Goal: Task Accomplishment & Management: Complete application form

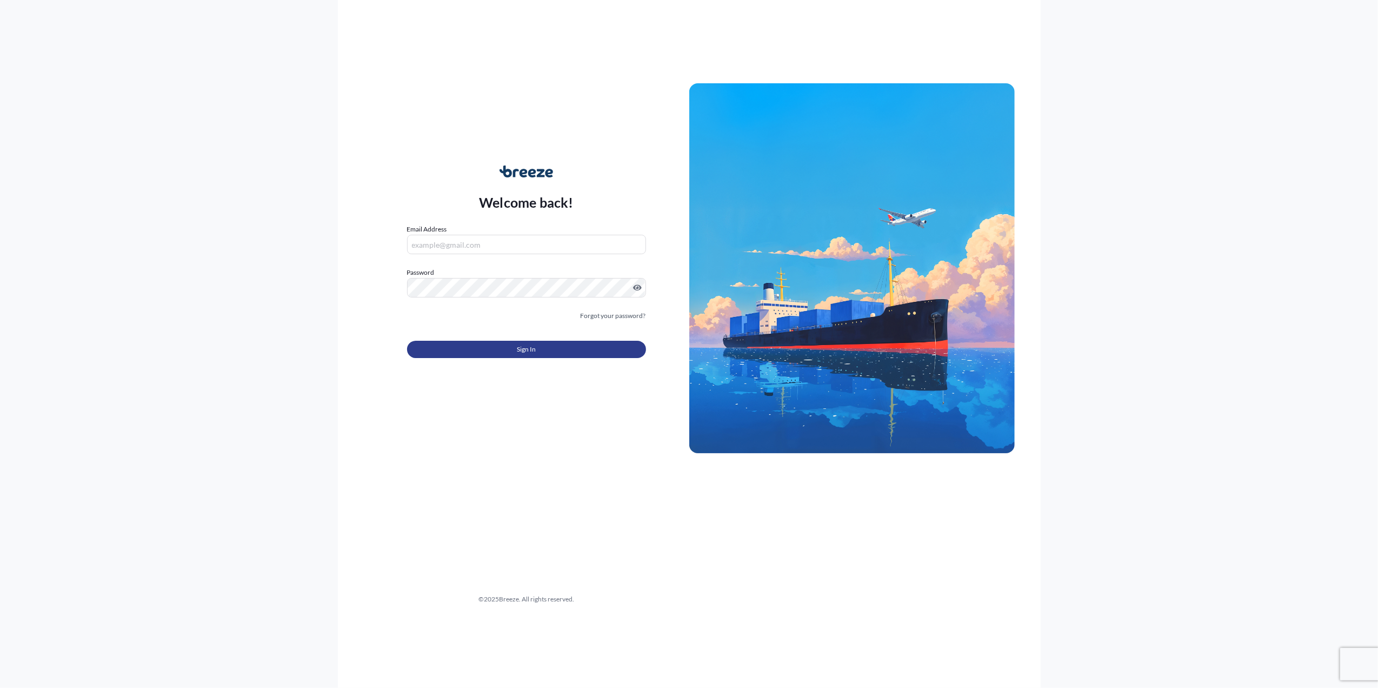
type input "[PERSON_NAME][EMAIL_ADDRESS][PERSON_NAME][DOMAIN_NAME]"
click at [506, 342] on button "Sign In" at bounding box center [526, 349] width 239 height 17
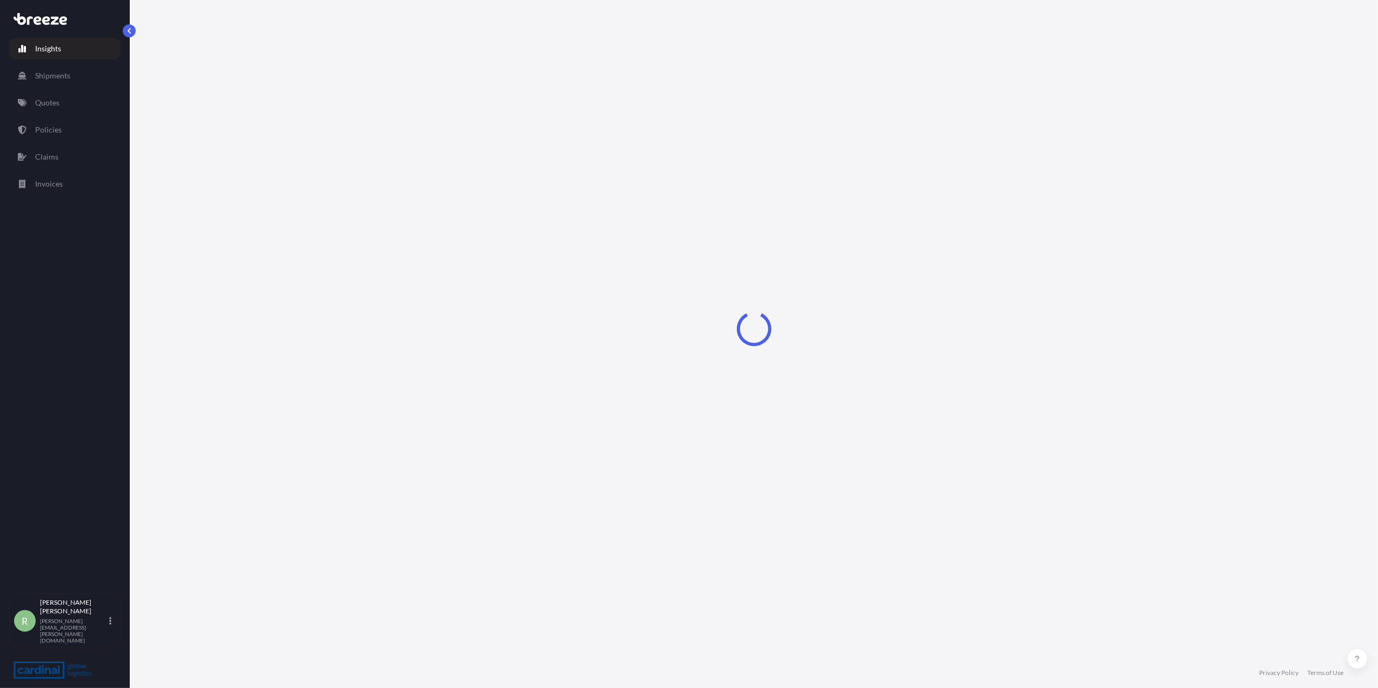
select select "2025"
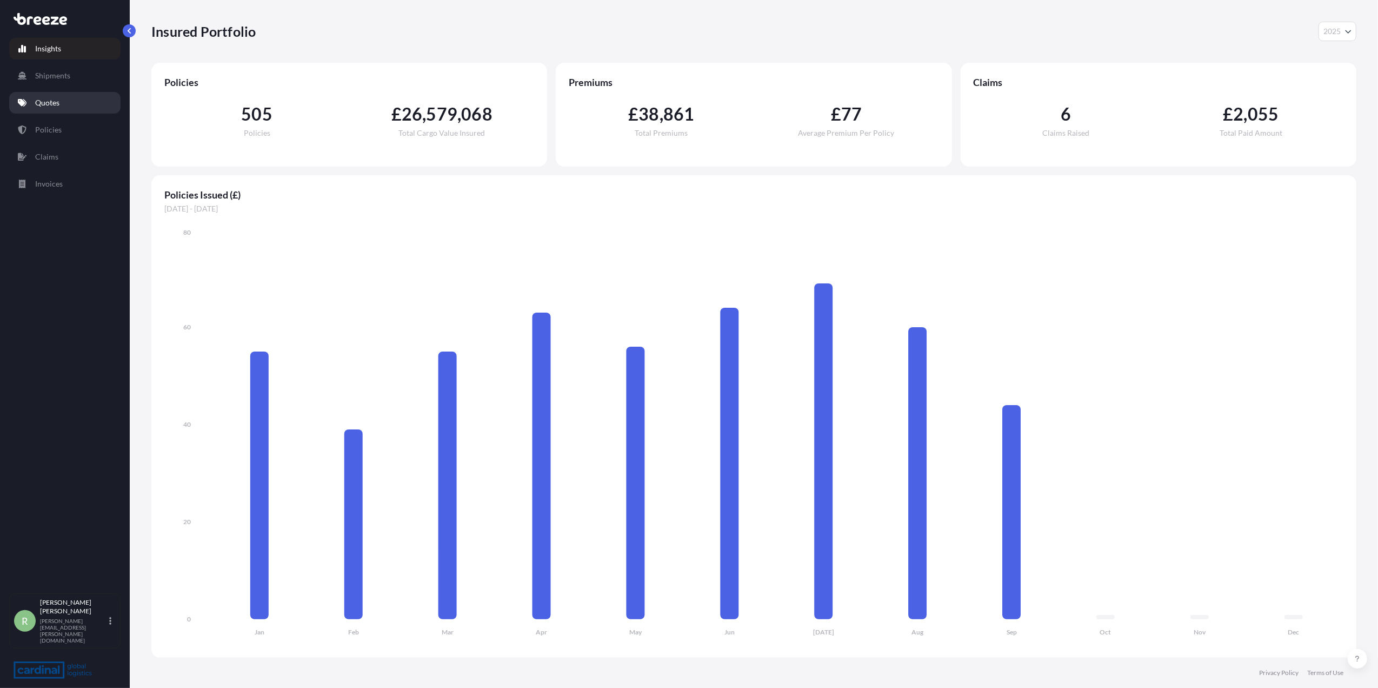
click at [76, 105] on link "Quotes" at bounding box center [64, 103] width 111 height 22
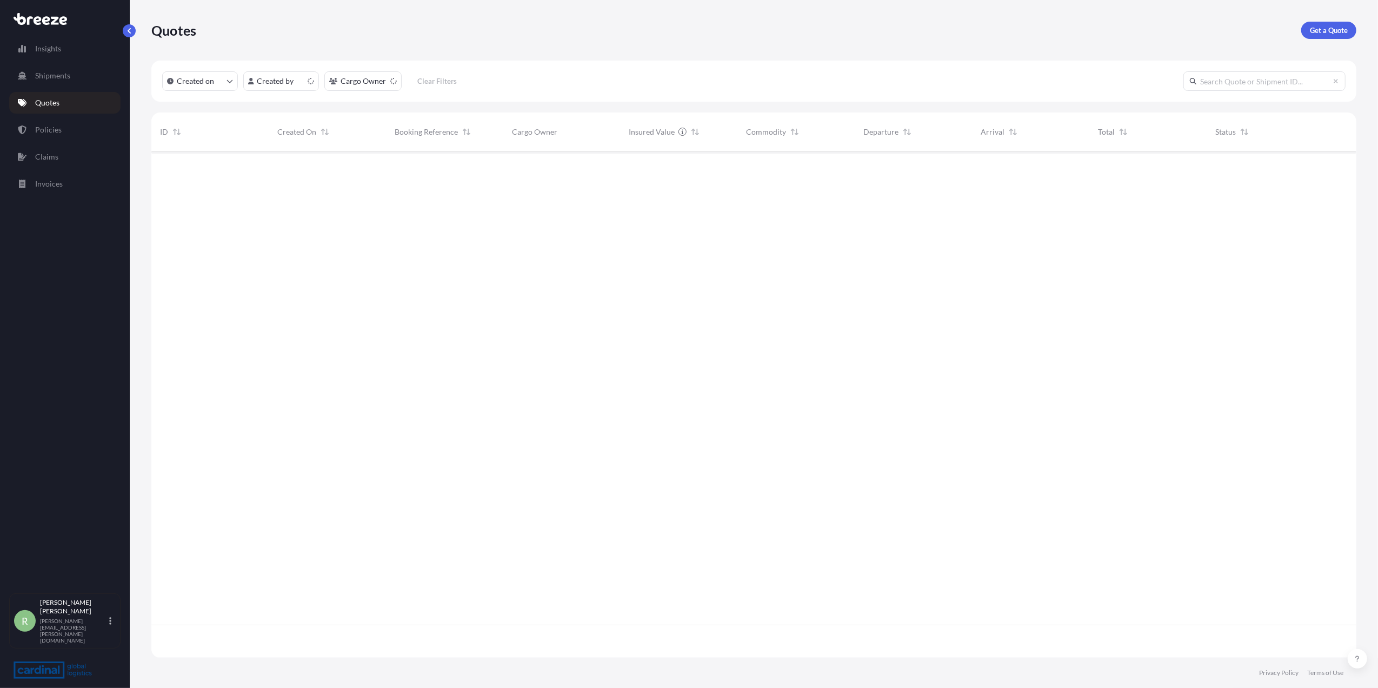
scroll to position [501, 1194]
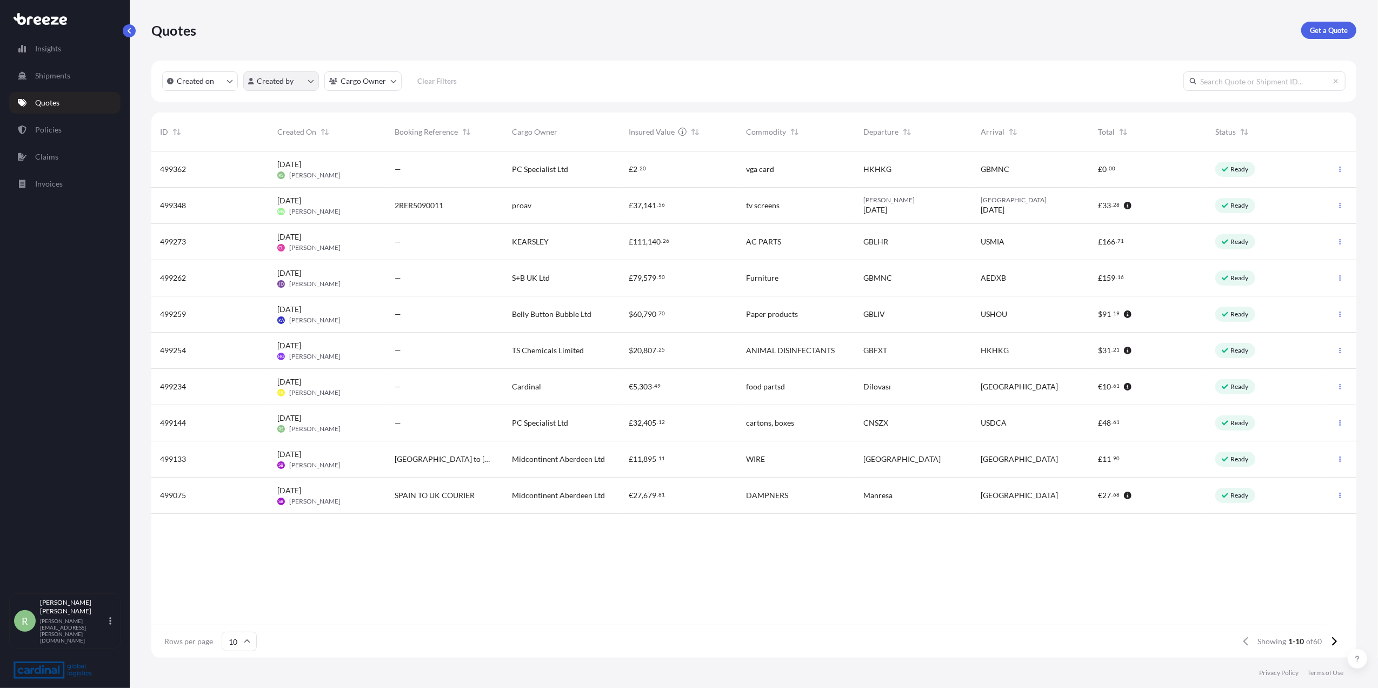
click at [292, 84] on html "Insights Shipments Quotes Policies Claims Invoices R [PERSON_NAME] Stuart [EMAI…" at bounding box center [689, 344] width 1378 height 688
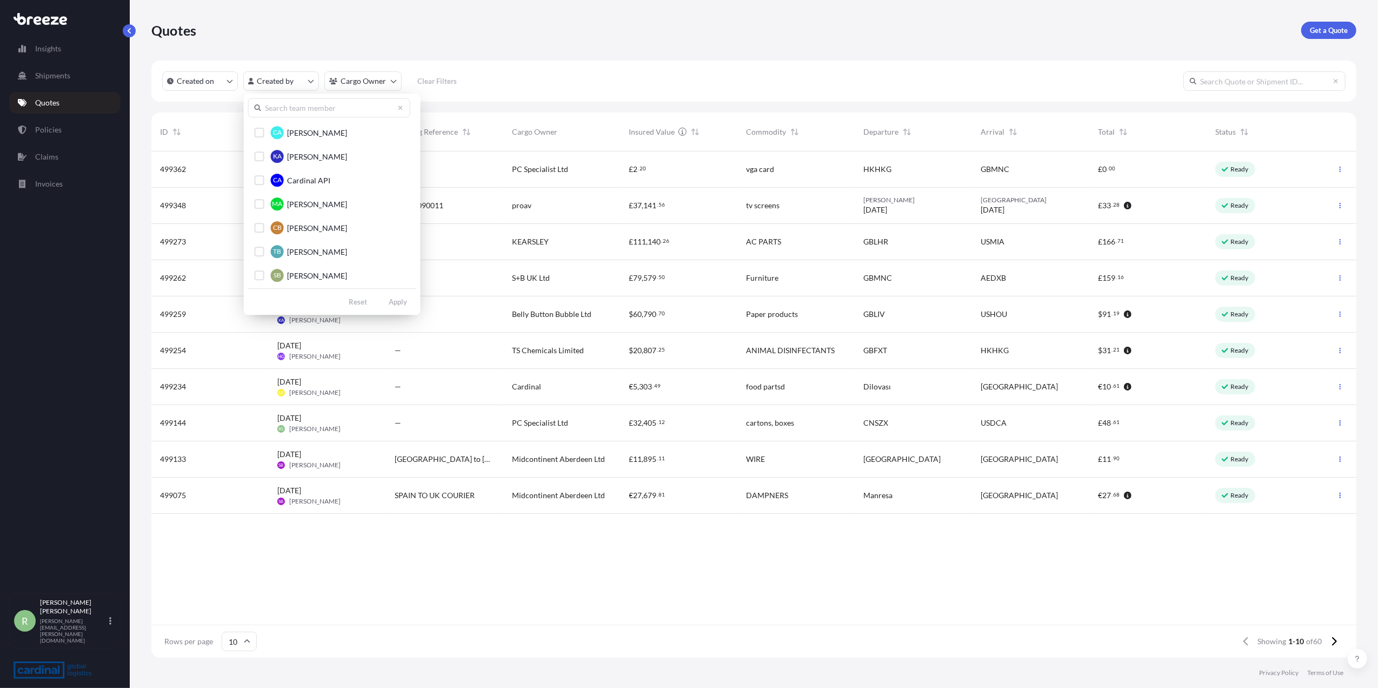
click at [286, 117] on div "CA [PERSON_NAME] KA [PERSON_NAME] CA Cardinal API MA [PERSON_NAME] CB [PERSON_N…" at bounding box center [332, 204] width 177 height 221
click at [287, 113] on input "text" at bounding box center [329, 107] width 162 height 19
type input "[PERSON_NAME]"
click at [263, 178] on div "Select Option" at bounding box center [260, 180] width 10 height 10
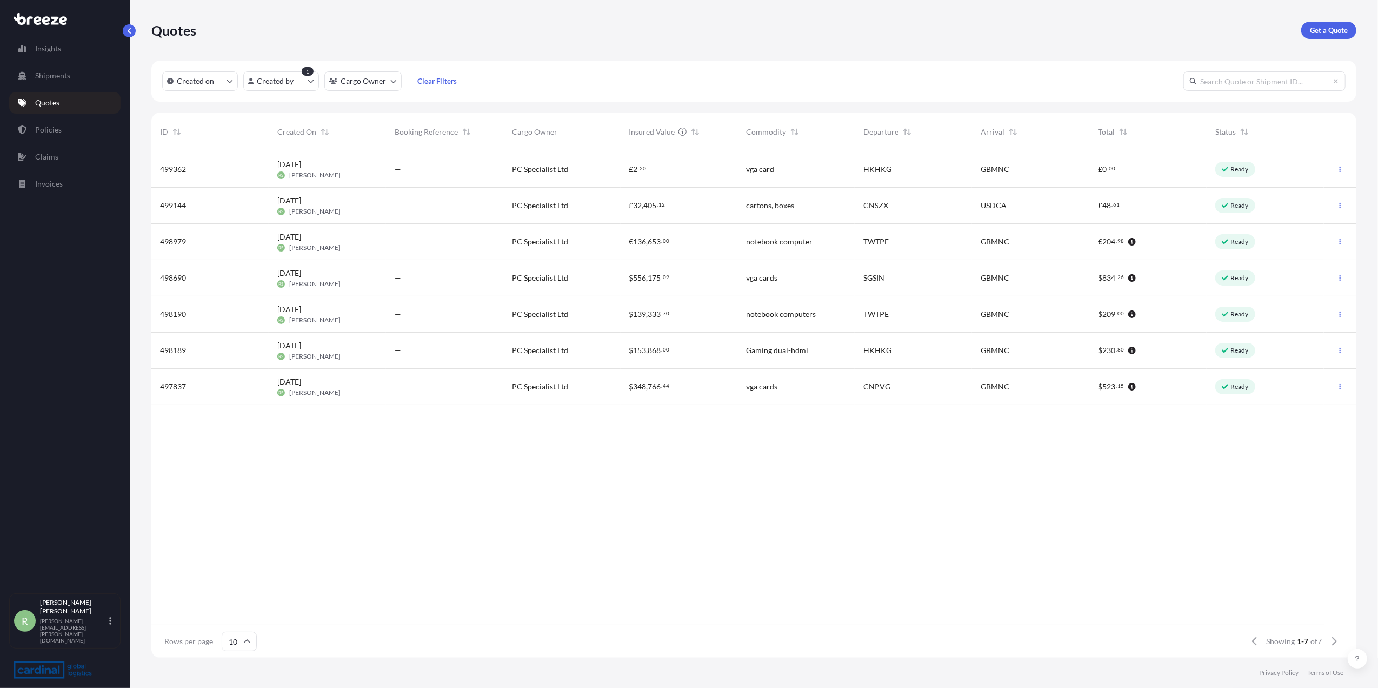
click at [1266, 170] on div "Ready" at bounding box center [1265, 169] width 117 height 36
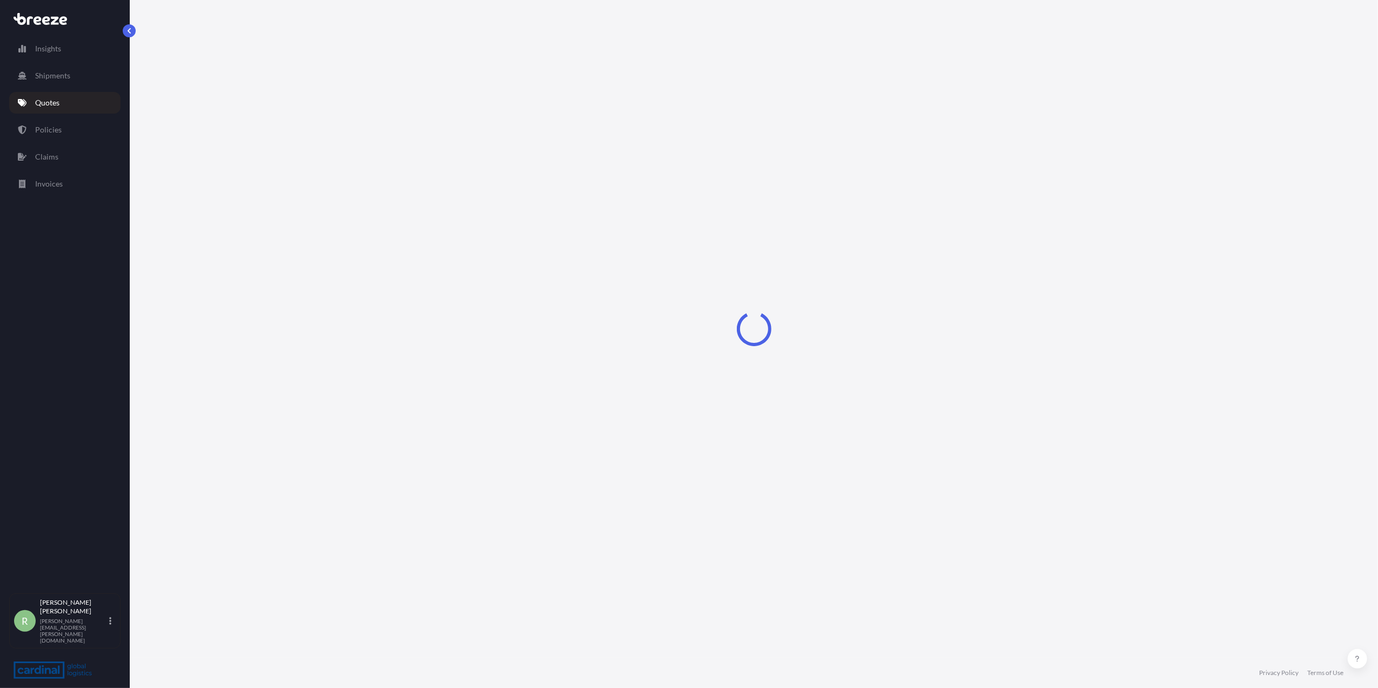
select select "Air"
select select "1"
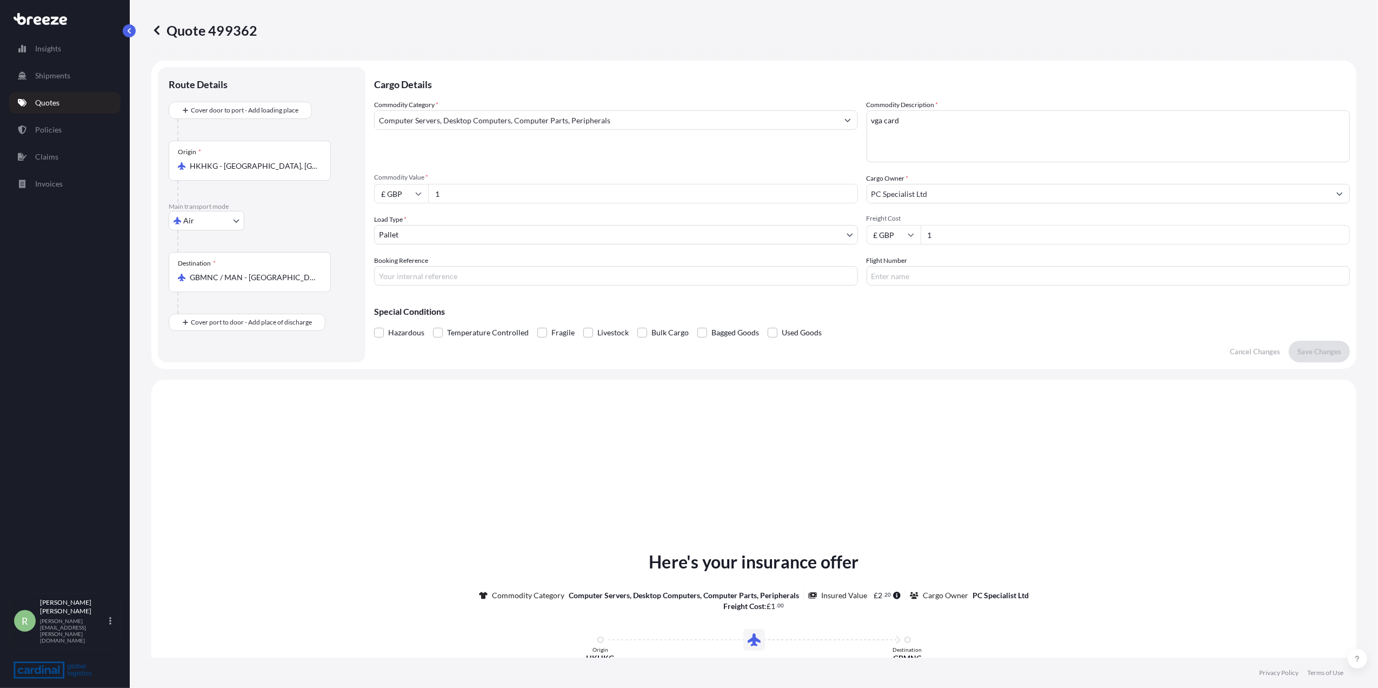
click at [409, 197] on input "£ GBP" at bounding box center [401, 193] width 54 height 19
click at [396, 262] on div "$ USD" at bounding box center [400, 268] width 45 height 21
type input "$ USD"
drag, startPoint x: 463, startPoint y: 193, endPoint x: 416, endPoint y: 193, distance: 47.0
click at [416, 193] on div "$ USD 1" at bounding box center [616, 193] width 484 height 19
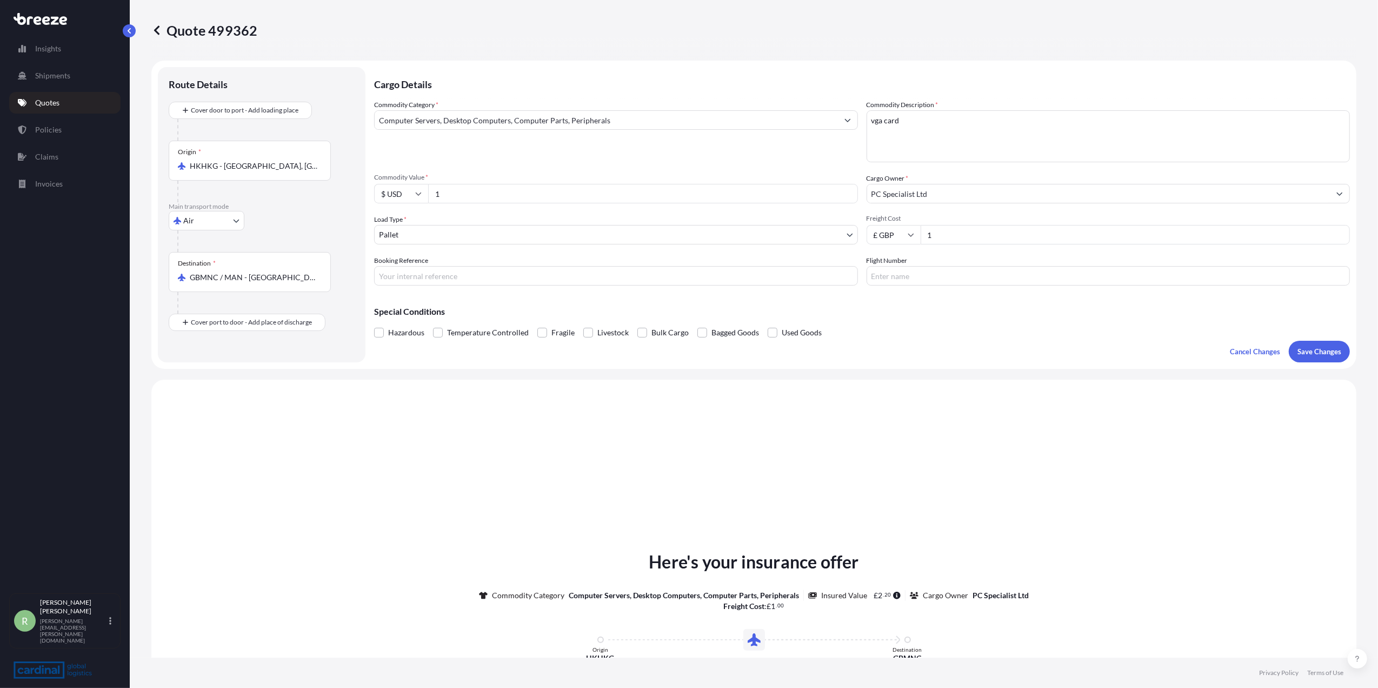
paste input "71655"
type input "171655"
click at [974, 230] on input "1" at bounding box center [1136, 234] width 430 height 19
drag, startPoint x: 954, startPoint y: 238, endPoint x: 838, endPoint y: 238, distance: 116.2
click at [839, 238] on div "Commodity Category * Computer Servers, Desktop Computers, Computer Parts, Perip…" at bounding box center [862, 192] width 976 height 186
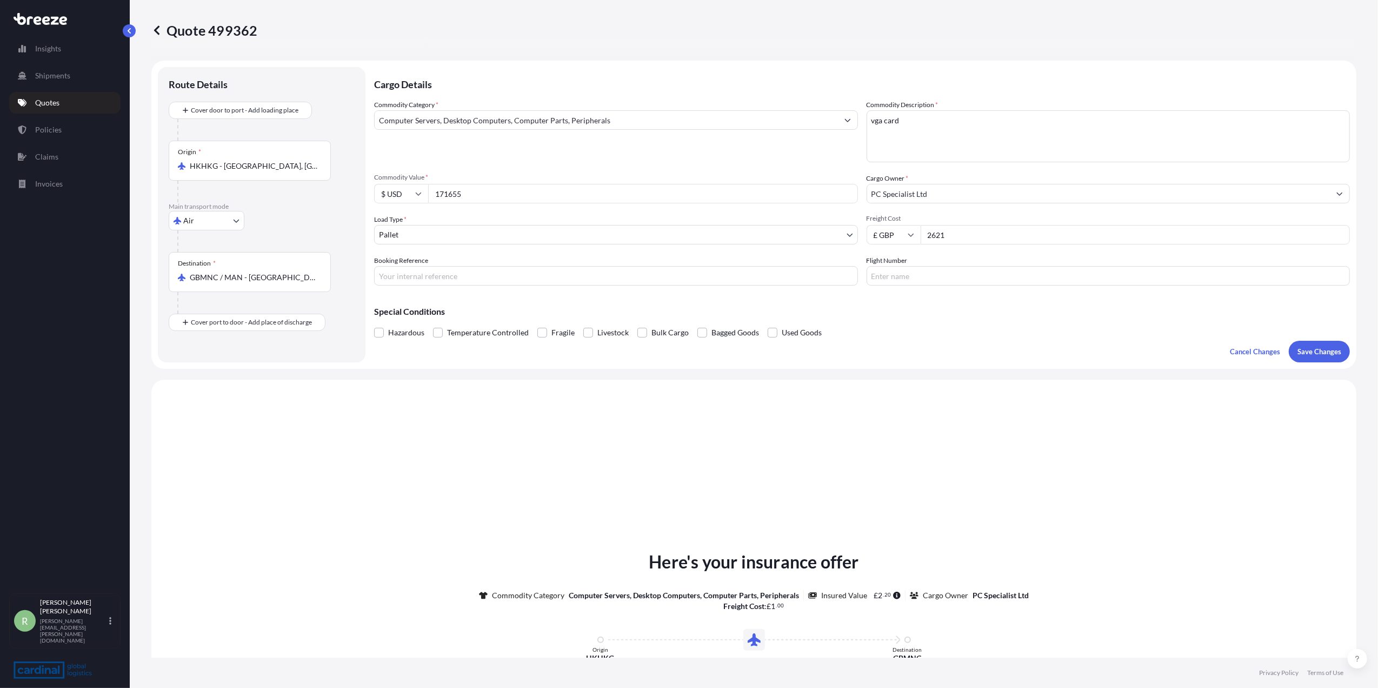
type input "2621"
click at [939, 271] on input "Flight Number" at bounding box center [1109, 275] width 484 height 19
paste input "2pia5090129"
type input "2pia5090129"
drag, startPoint x: 926, startPoint y: 275, endPoint x: 683, endPoint y: 269, distance: 242.3
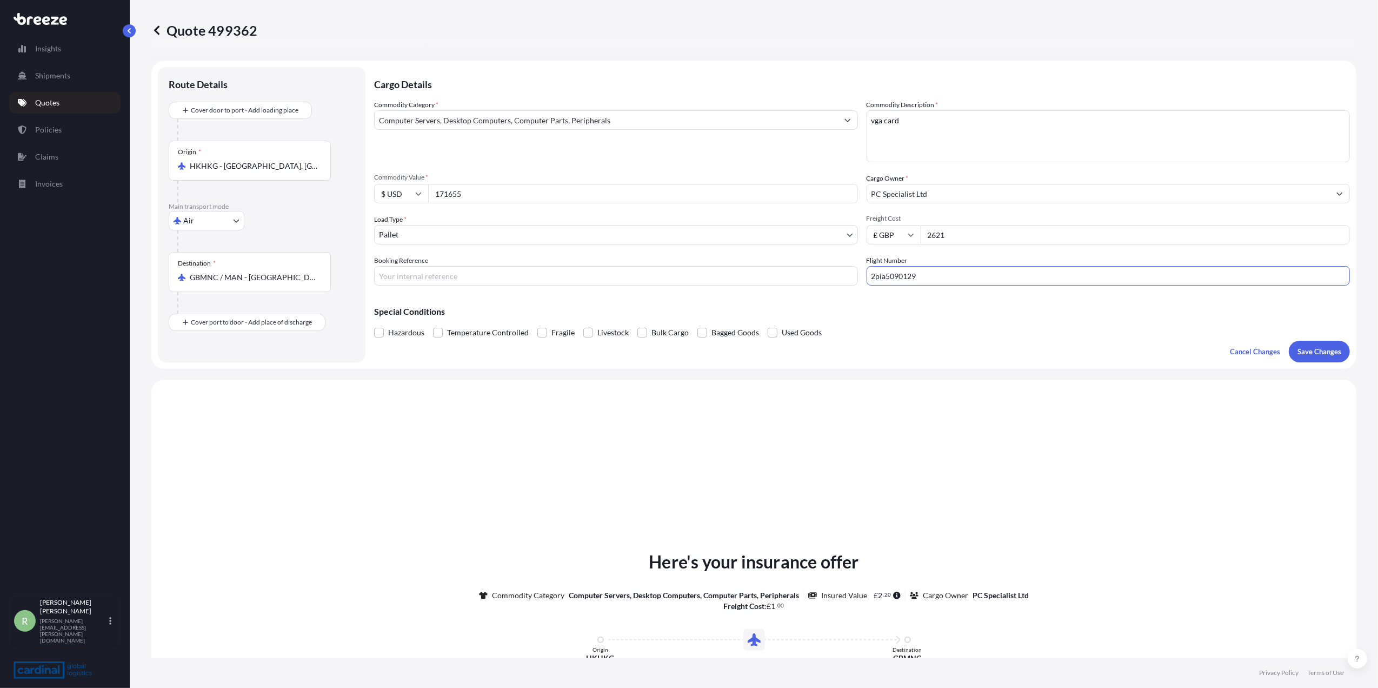
click at [728, 273] on div "Commodity Category * Computer Servers, Desktop Computers, Computer Parts, Perip…" at bounding box center [862, 192] width 976 height 186
click at [454, 274] on input "Booking Reference" at bounding box center [616, 275] width 484 height 19
paste input "2pia5090129"
type input "2pia5090129"
click at [903, 280] on input "Flight Number" at bounding box center [1109, 275] width 484 height 19
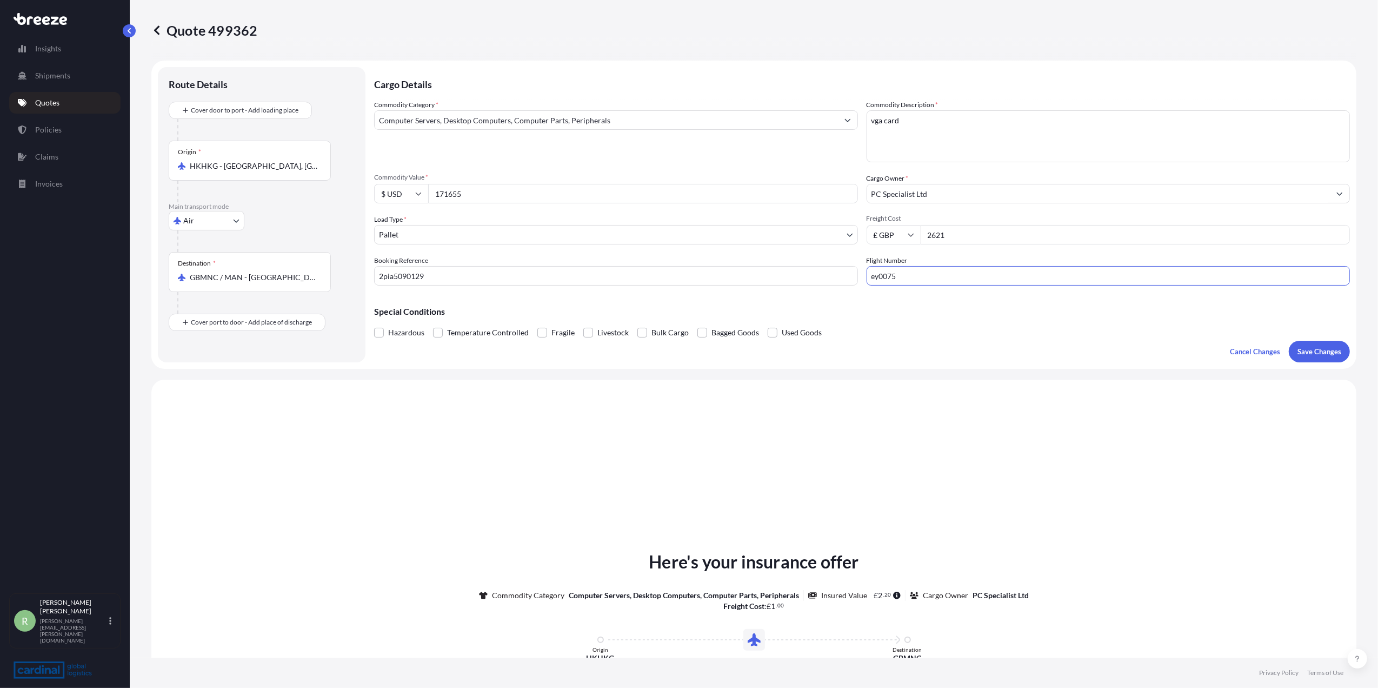
type input "ey0075"
click at [1317, 361] on button "Save Changes" at bounding box center [1319, 352] width 61 height 22
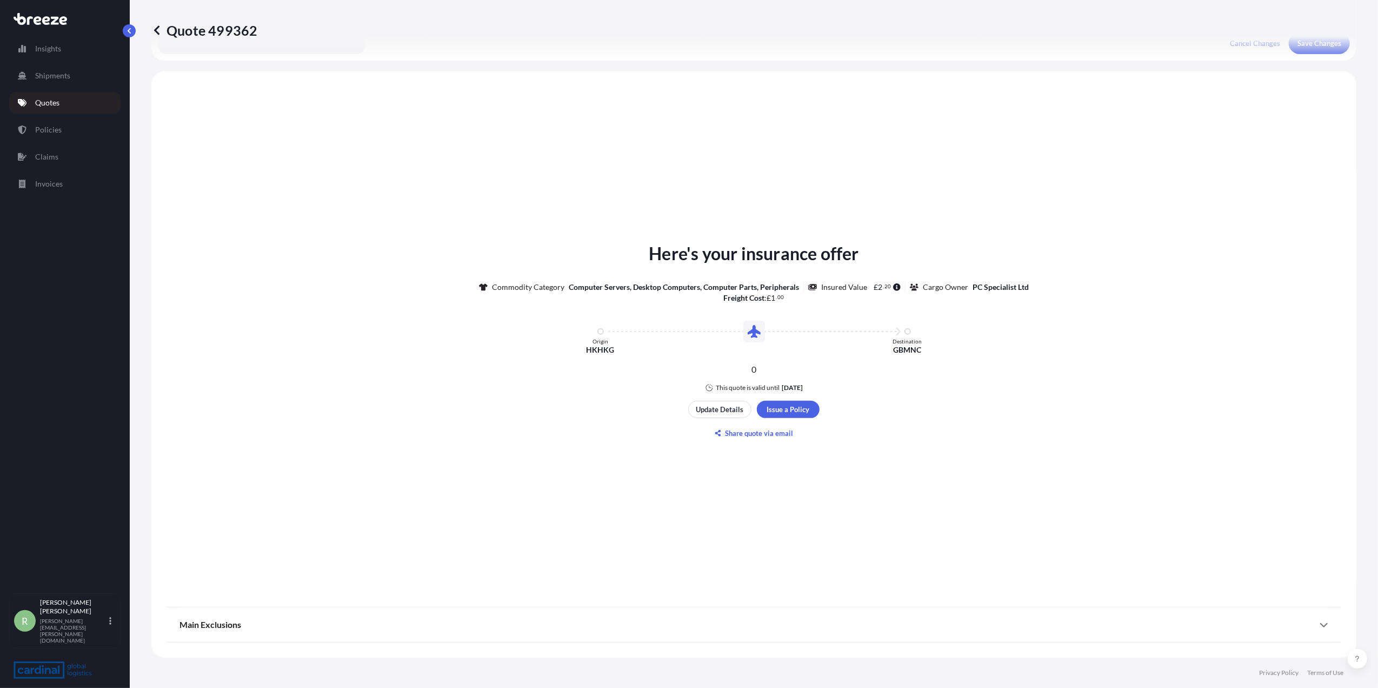
select select "Air"
select select "1"
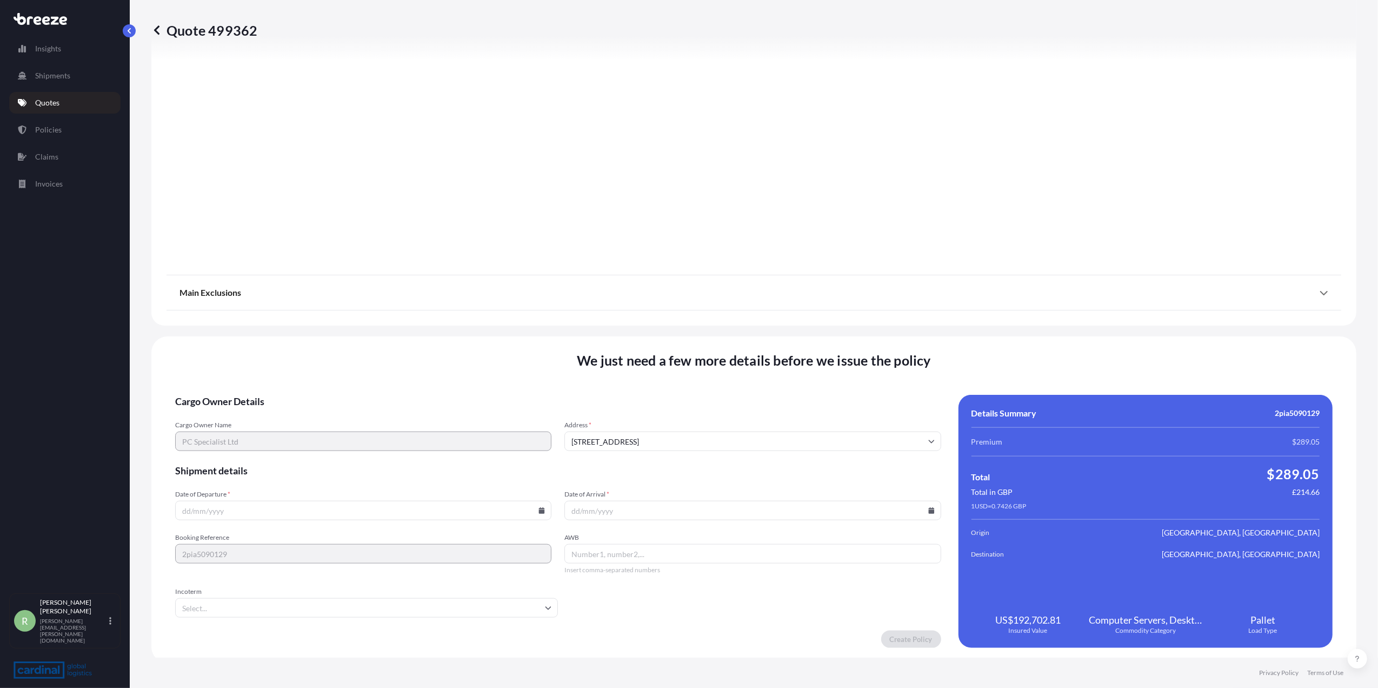
scroll to position [1028, 0]
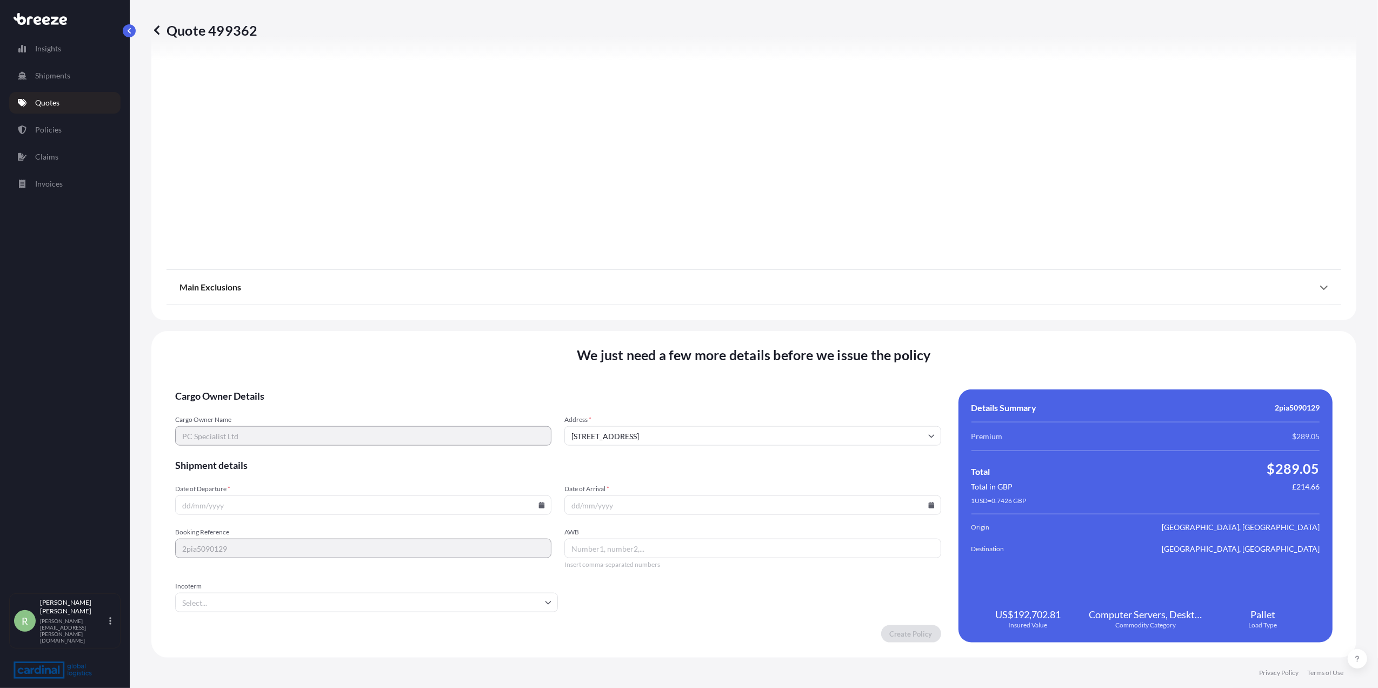
click at [935, 506] on div "Cargo Owner Details Cargo Owner Name PC Specialist Ltd Address * [STREET_ADDRES…" at bounding box center [754, 515] width 1158 height 253
click at [928, 507] on icon at bounding box center [931, 505] width 6 height 6
click at [691, 434] on button "23" at bounding box center [693, 424] width 17 height 17
type input "[DATE]"
click at [539, 507] on icon at bounding box center [542, 505] width 6 height 6
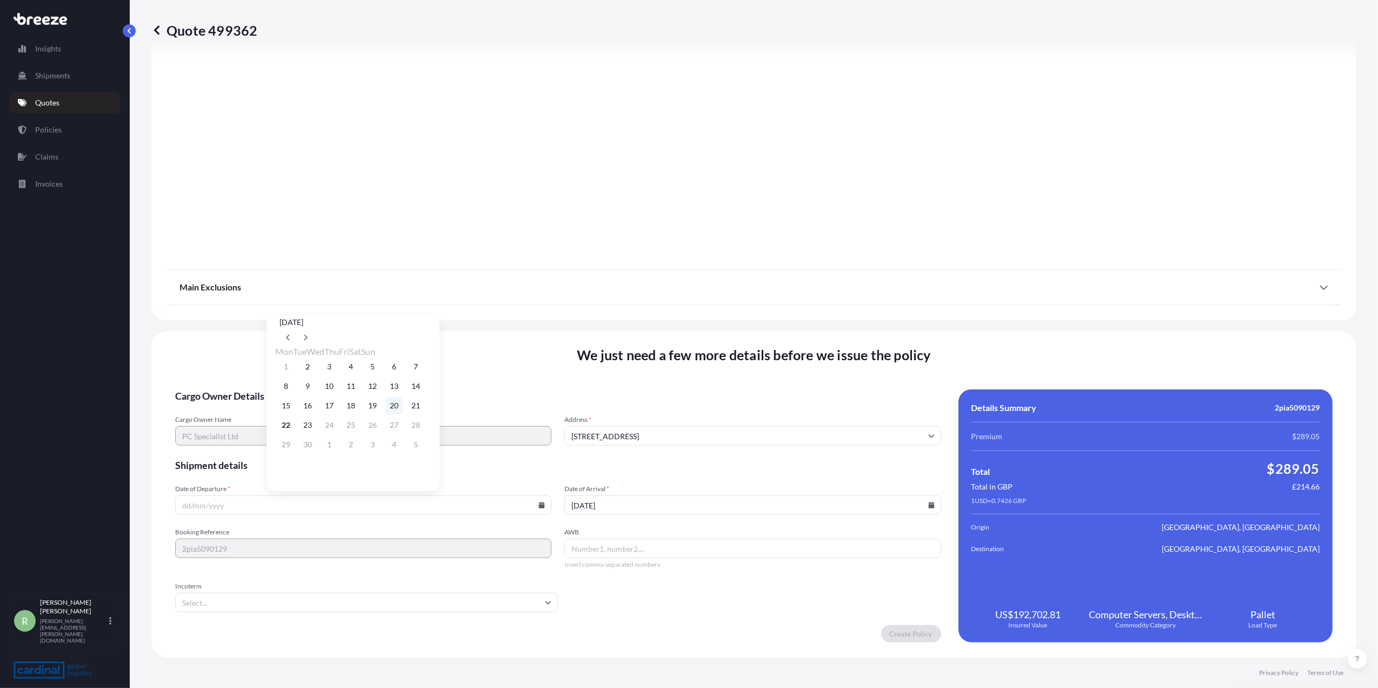
click at [403, 409] on button "20" at bounding box center [394, 405] width 17 height 17
type input "[DATE]"
click at [640, 547] on input "AWB" at bounding box center [752, 548] width 376 height 19
paste input "60750817292"
type input "60750817292"
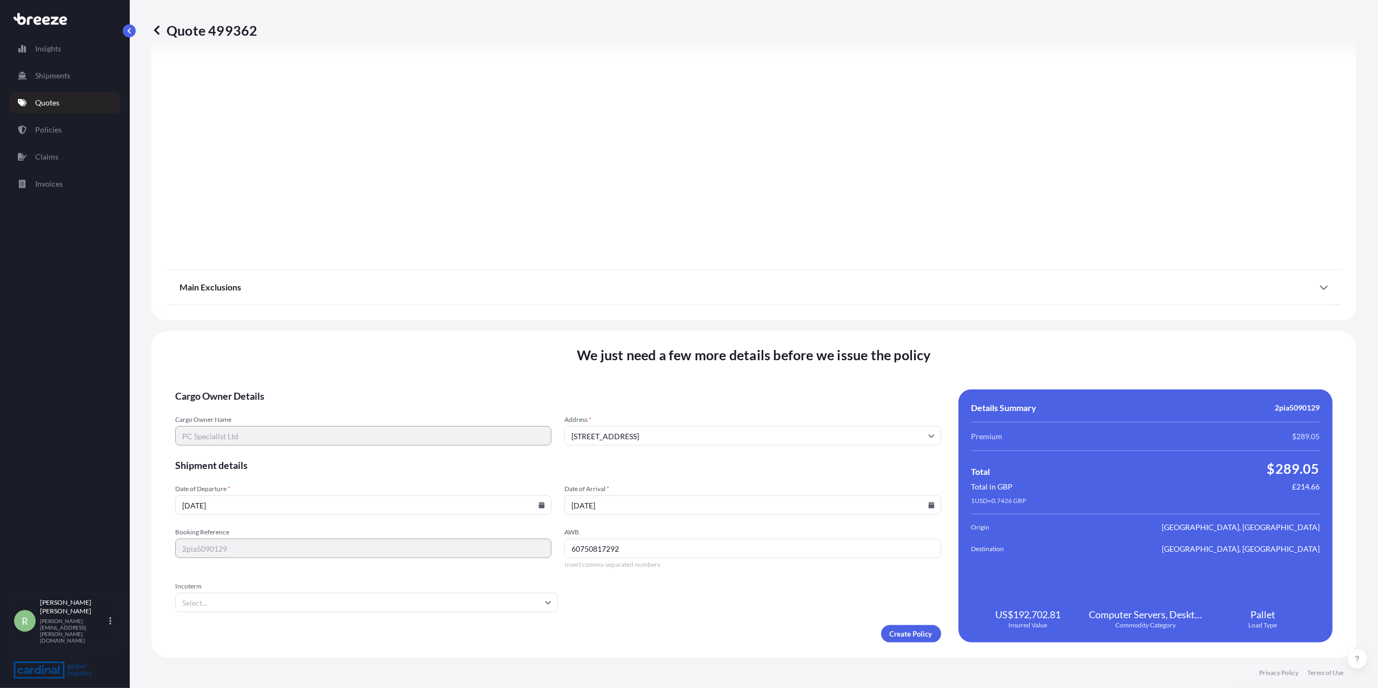
drag, startPoint x: 225, startPoint y: 593, endPoint x: 223, endPoint y: 599, distance: 6.2
click at [224, 595] on input "Incoterm" at bounding box center [366, 602] width 383 height 19
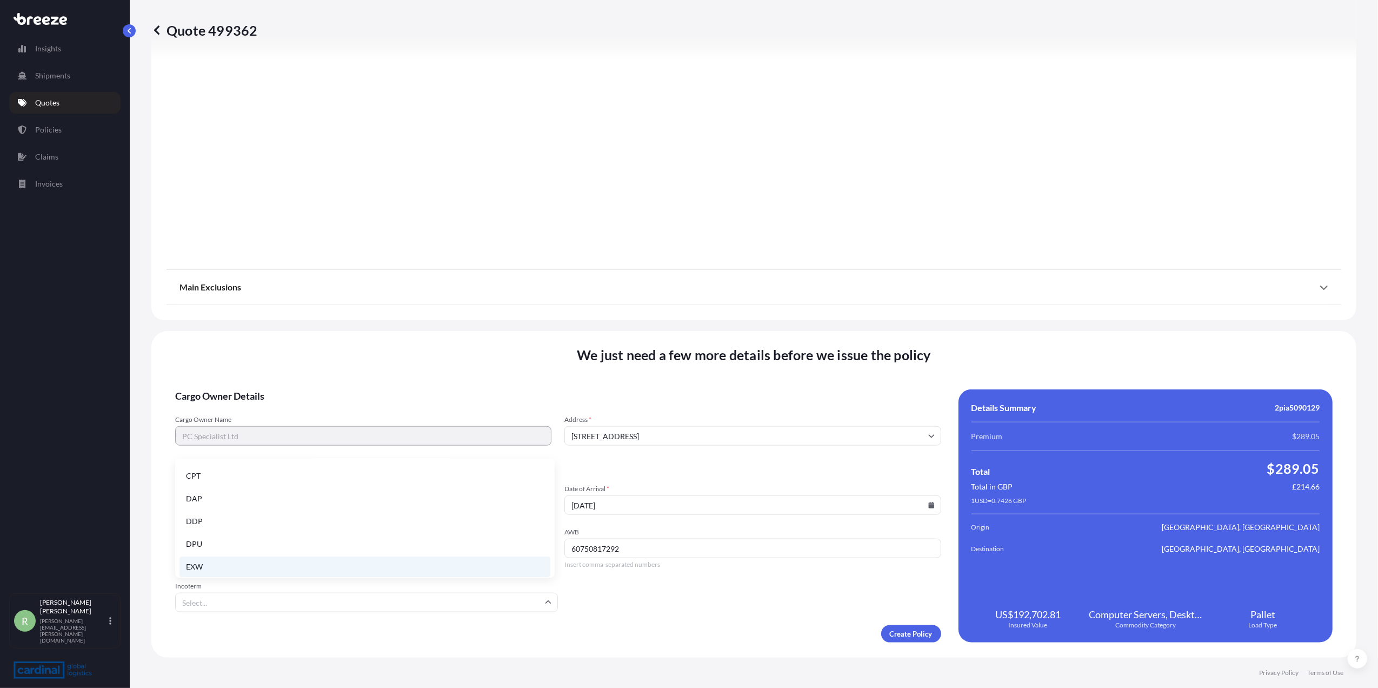
click at [202, 558] on li "EXW" at bounding box center [365, 566] width 371 height 21
